Goal: Task Accomplishment & Management: Use online tool/utility

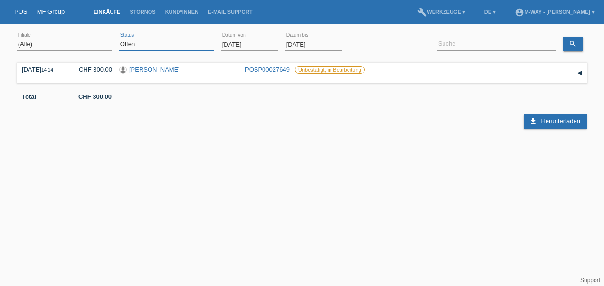
click at [158, 47] on select "(Alle) Neu Offen Zurückgewiesen Zurückgetreten / Storniert Abgeschlossen" at bounding box center [166, 43] width 95 height 11
select select "ALL"
click at [119, 38] on select "(Alle) Neu Offen Zurückgewiesen Zurückgetreten / Storniert Abgeschlossen" at bounding box center [166, 43] width 95 height 11
drag, startPoint x: 222, startPoint y: 42, endPoint x: 230, endPoint y: 45, distance: 8.7
click at [223, 42] on input "01.09.2025" at bounding box center [249, 44] width 57 height 12
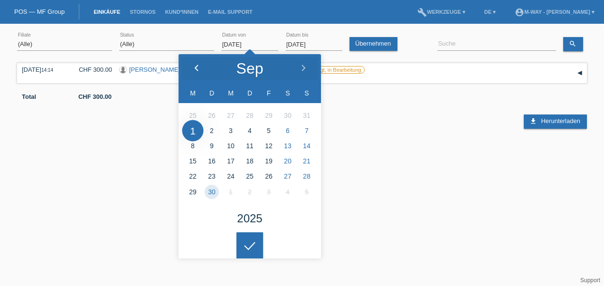
click at [196, 67] on polyline at bounding box center [196, 68] width 3 height 6
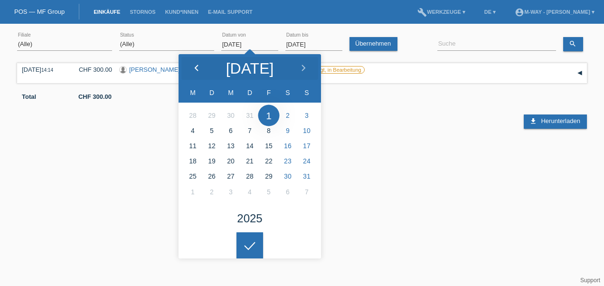
click at [196, 67] on polyline at bounding box center [196, 68] width 3 height 6
type input "01.07.2025"
click at [467, 38] on div "error Suche" at bounding box center [497, 45] width 119 height 32
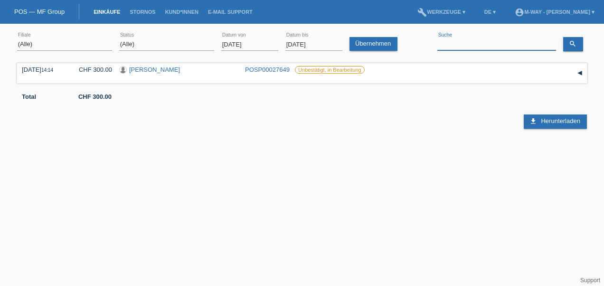
click at [463, 42] on input at bounding box center [497, 44] width 119 height 12
type input "hafner"
click at [582, 72] on div "▾" at bounding box center [580, 73] width 14 height 14
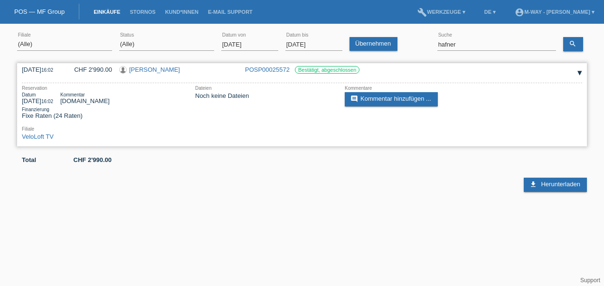
click at [582, 71] on div "▾" at bounding box center [580, 73] width 14 height 14
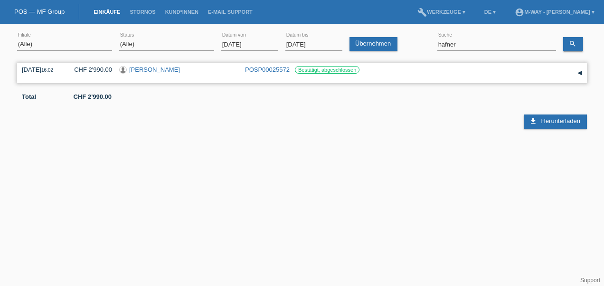
click at [138, 68] on link "[PERSON_NAME]" at bounding box center [154, 69] width 51 height 7
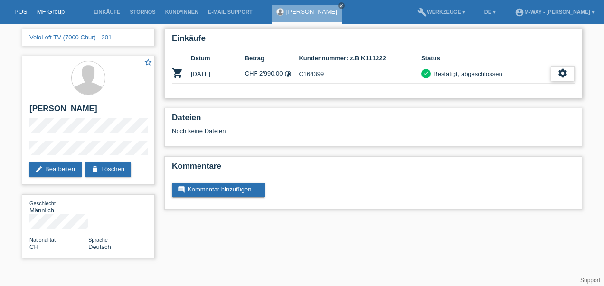
click at [562, 72] on icon "settings" at bounding box center [563, 73] width 10 height 10
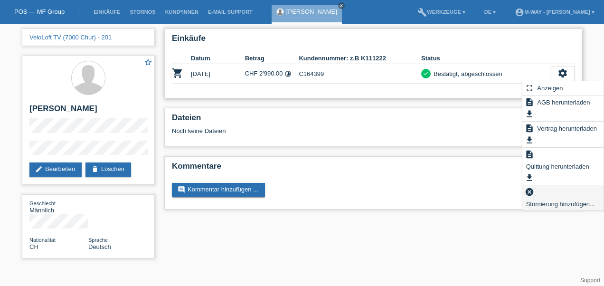
click at [542, 204] on span "Stornierung hinzufügen..." at bounding box center [561, 203] width 72 height 11
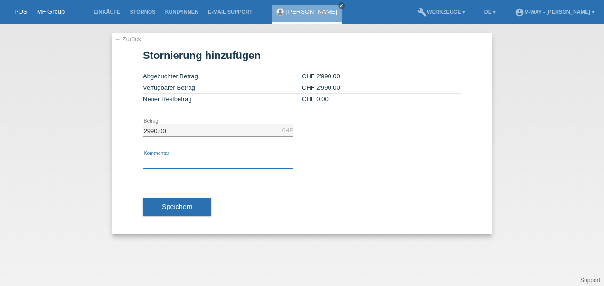
click at [196, 161] on input "text" at bounding box center [218, 163] width 150 height 12
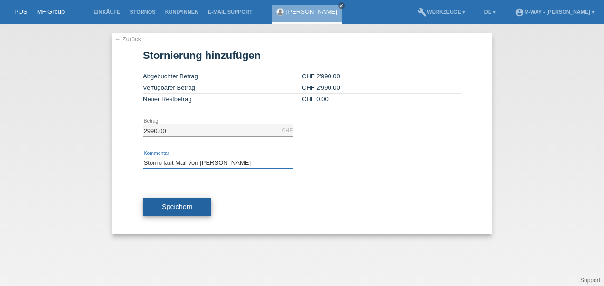
type input "Storno laut Mail von Marco"
click at [176, 208] on span "Speichern" at bounding box center [177, 207] width 30 height 8
